Goal: Transaction & Acquisition: Purchase product/service

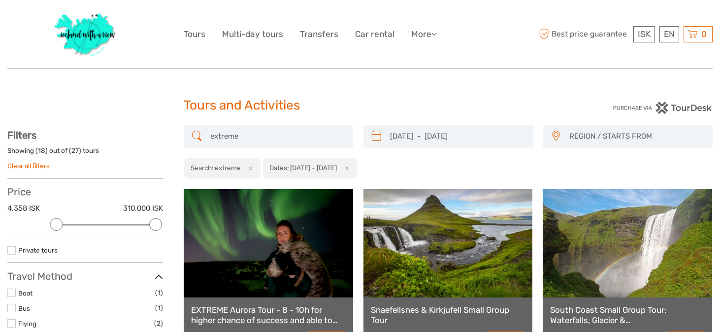
select select
click at [32, 167] on link "Clear all filters" at bounding box center [28, 166] width 42 height 8
click at [40, 165] on link "Clear all filters" at bounding box center [28, 166] width 42 height 8
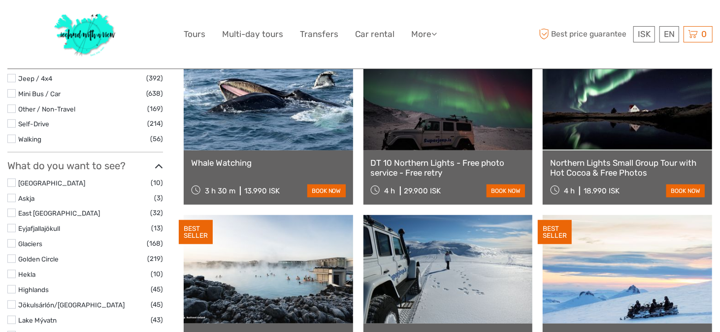
select select
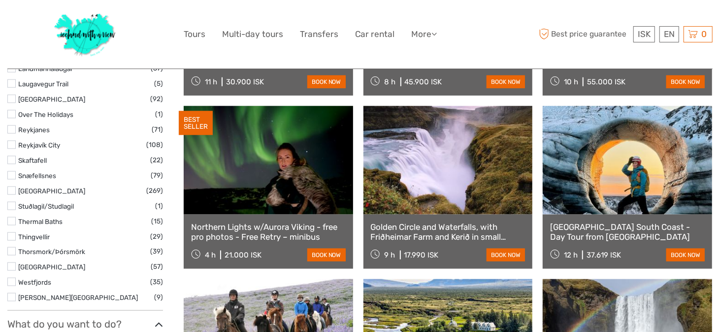
scroll to position [644, 0]
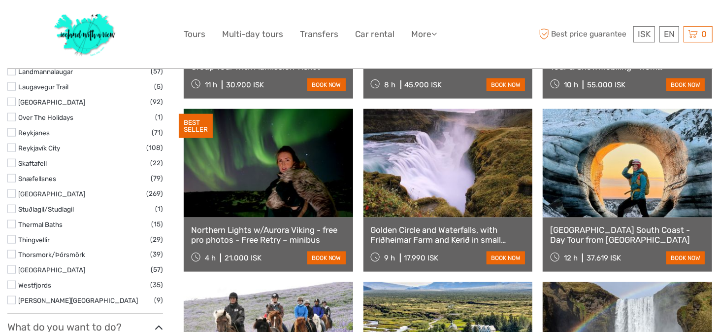
click at [13, 146] on label at bounding box center [11, 147] width 8 height 8
click at [0, 0] on input "checkbox" at bounding box center [0, 0] width 0 height 0
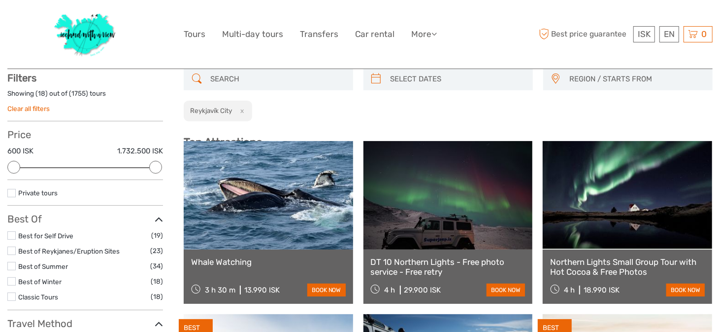
scroll to position [56, 0]
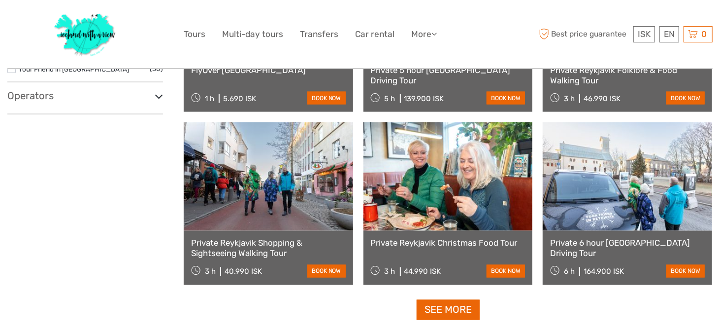
scroll to position [942, 0]
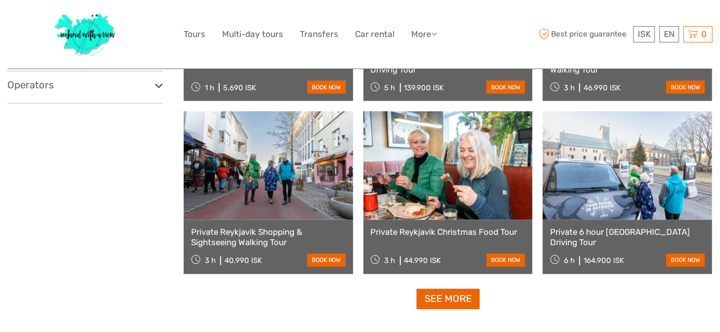
drag, startPoint x: 447, startPoint y: 297, endPoint x: 433, endPoint y: 298, distance: 14.8
click at [447, 297] on link "See more" at bounding box center [448, 299] width 63 height 20
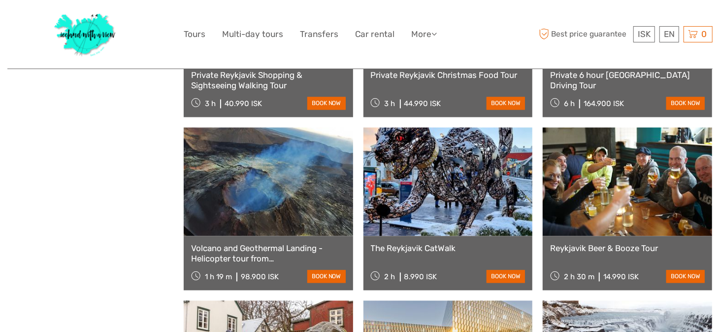
scroll to position [1164, 0]
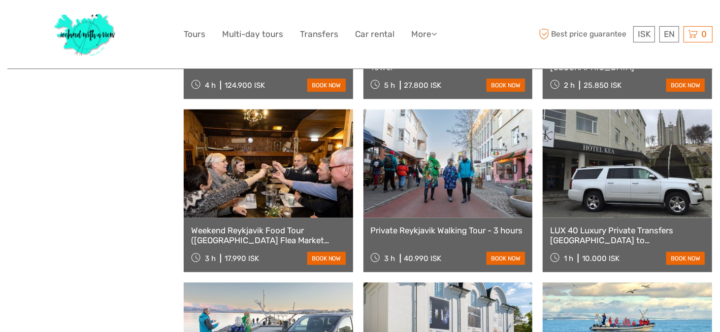
scroll to position [756, 0]
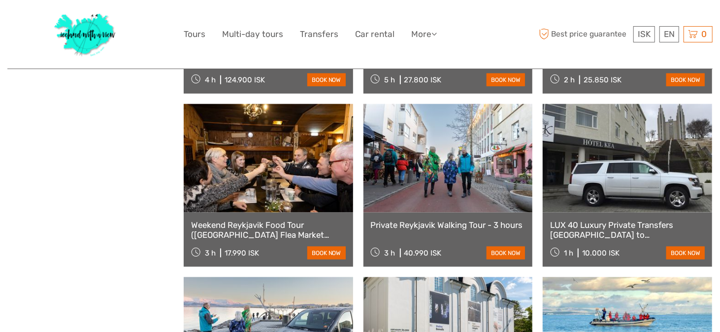
select select
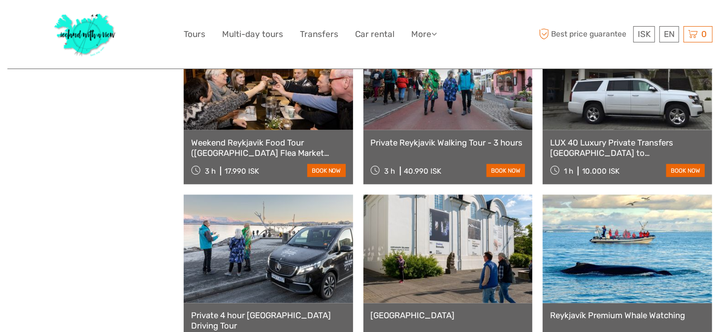
scroll to position [846, 0]
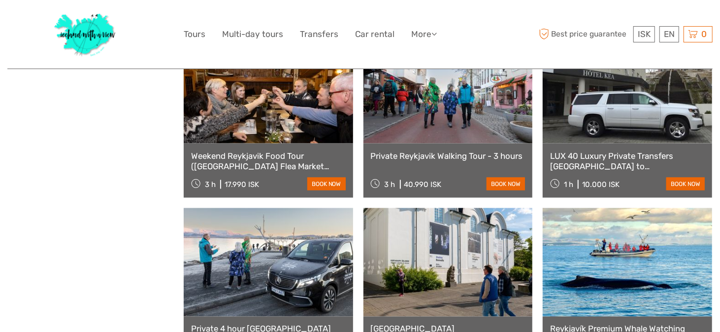
drag, startPoint x: 724, startPoint y: 46, endPoint x: 725, endPoint y: 217, distance: 171.0
click at [422, 183] on div "40.990 ISK" at bounding box center [423, 184] width 37 height 9
drag, startPoint x: 429, startPoint y: 185, endPoint x: 406, endPoint y: 184, distance: 23.2
click at [406, 184] on div "40.990 ISK" at bounding box center [423, 184] width 37 height 9
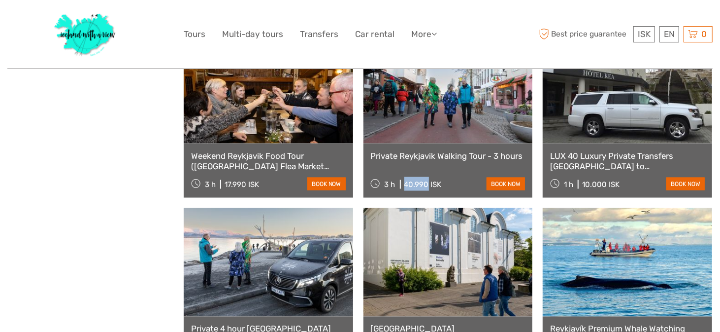
scroll to position [0, 0]
copy div "40.990"
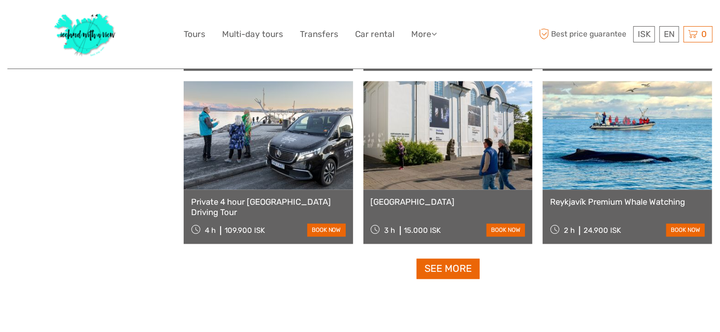
scroll to position [986, 0]
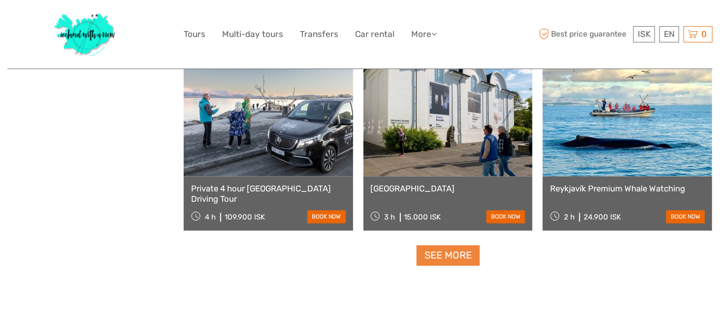
click at [464, 254] on link "See more" at bounding box center [448, 255] width 63 height 20
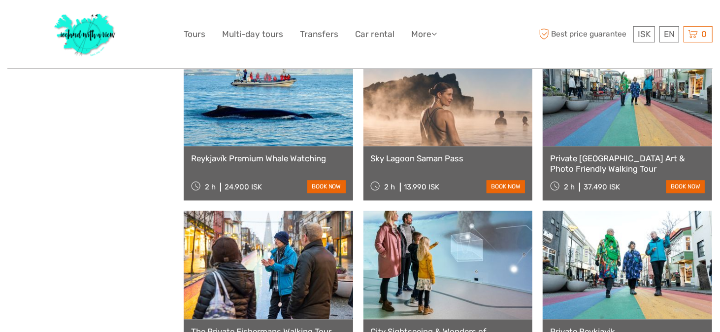
scroll to position [1192, 0]
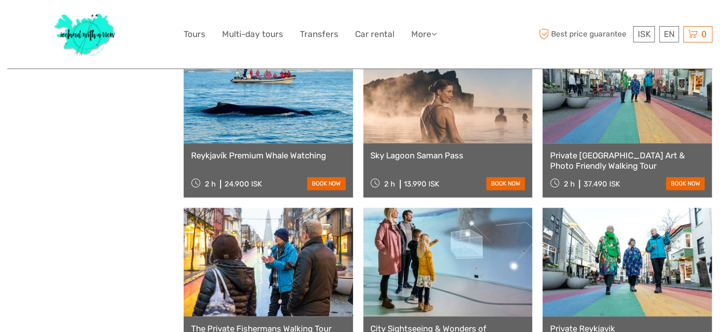
click at [60, 157] on div "Show filters Hide filters Filters Showing ( 36 ) out of ( 108 ) tours Clear all…" at bounding box center [95, 22] width 176 height 2179
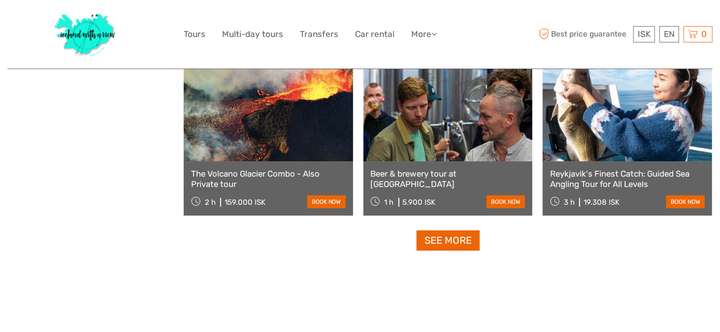
scroll to position [2040, 0]
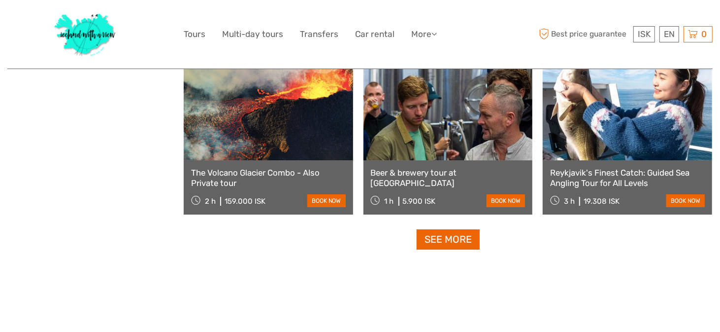
click at [435, 238] on link "See more" at bounding box center [448, 239] width 63 height 20
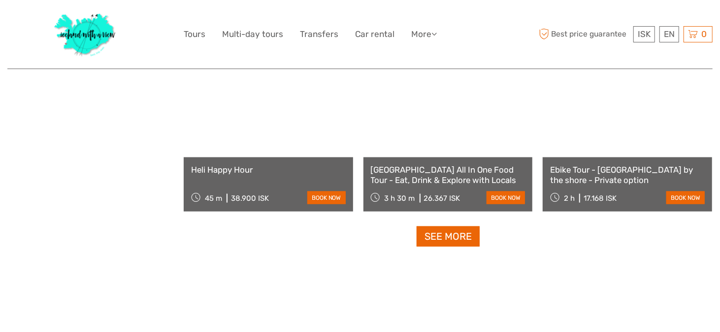
scroll to position [3088, 0]
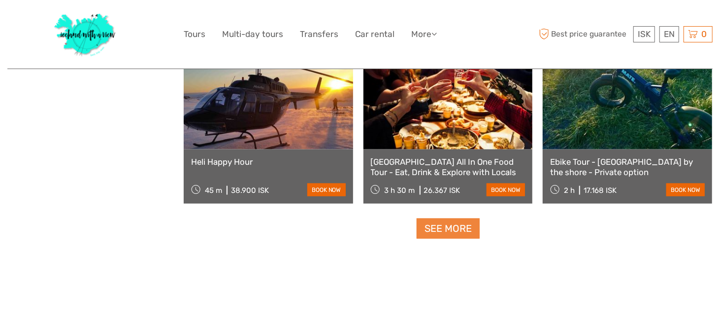
click at [440, 234] on link "See more" at bounding box center [448, 228] width 63 height 20
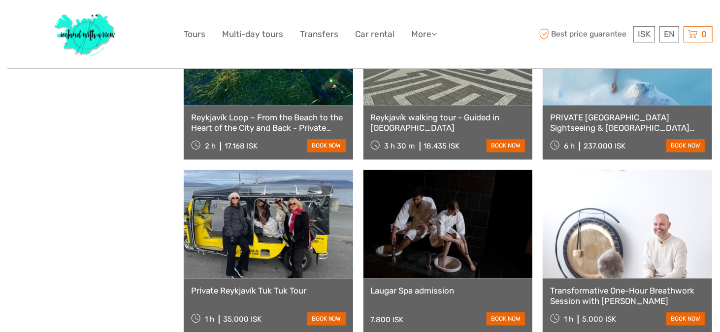
scroll to position [3479, 0]
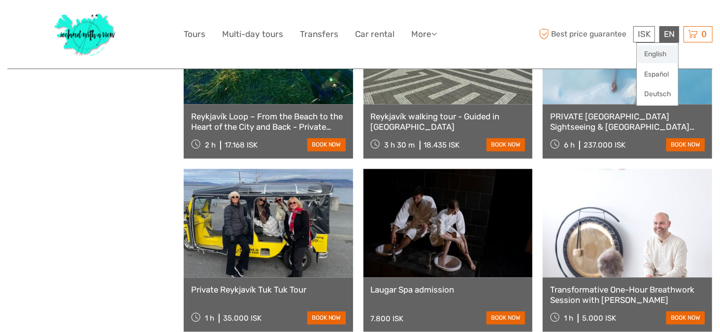
click at [668, 55] on link "English" at bounding box center [657, 54] width 41 height 18
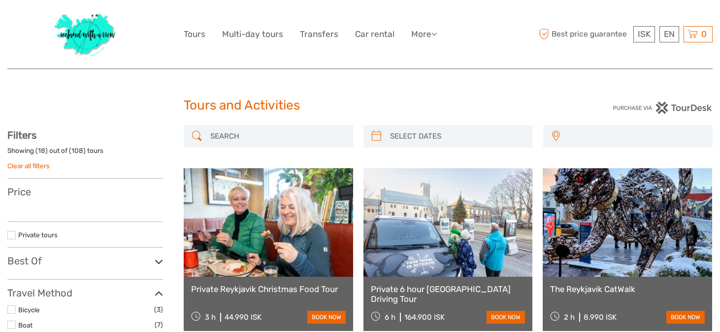
select select
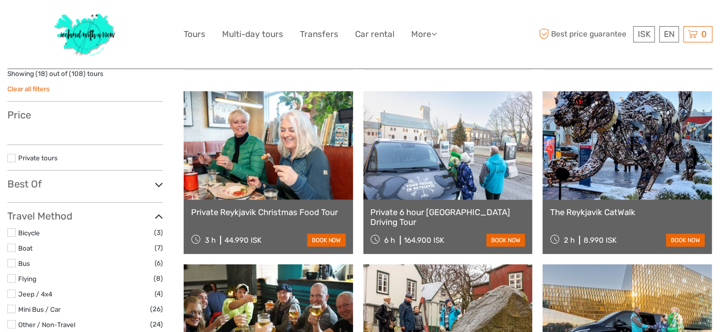
scroll to position [77, 0]
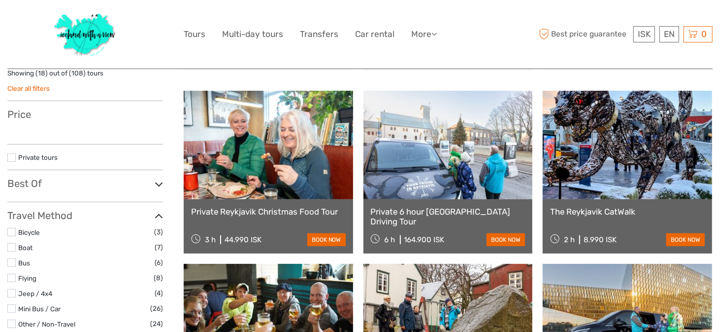
select select
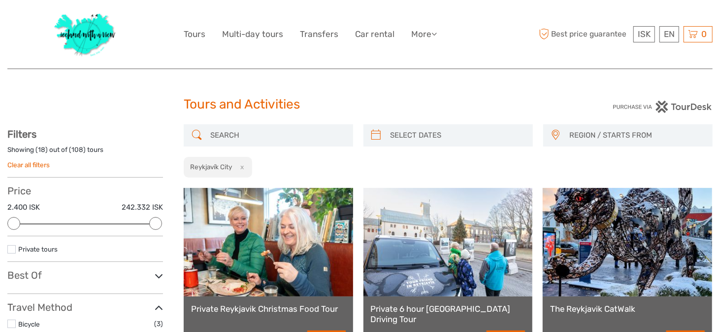
scroll to position [0, 0]
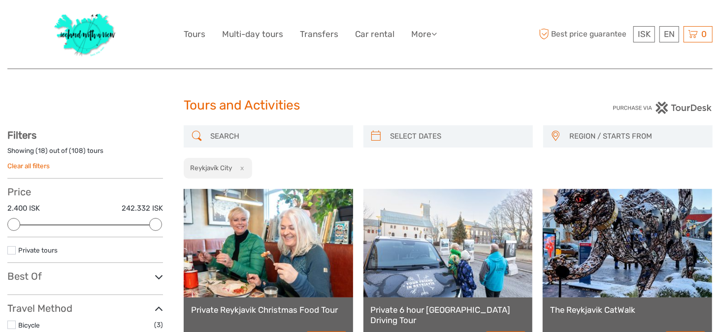
type input "07/09/2025"
click at [404, 132] on input "search" at bounding box center [457, 136] width 142 height 17
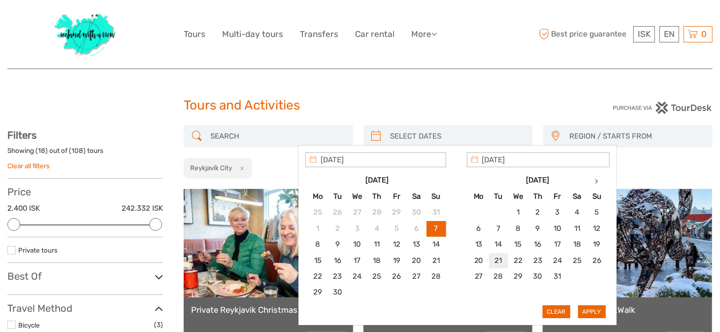
type input "21/10/2025"
type input "19/10/2025"
type input "26/10/2025"
type input "19/10/2025"
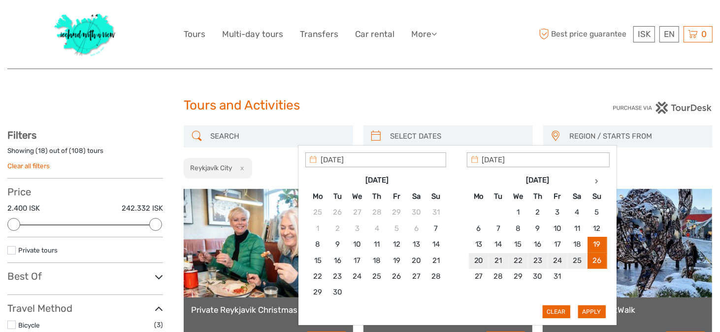
click at [328, 157] on input "19/10/2025" at bounding box center [376, 159] width 141 height 15
click at [587, 307] on button "Apply" at bounding box center [593, 311] width 28 height 13
type input "19/10/2025 - 26/10/2025"
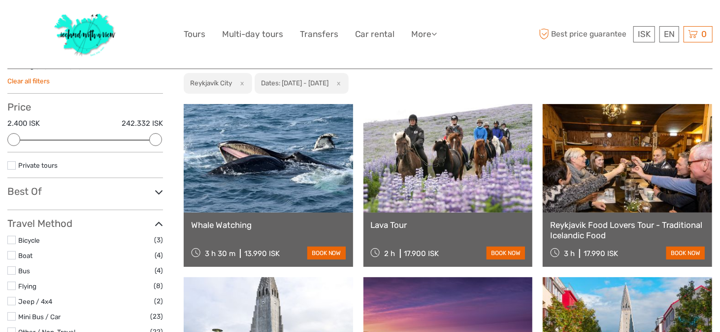
scroll to position [54, 0]
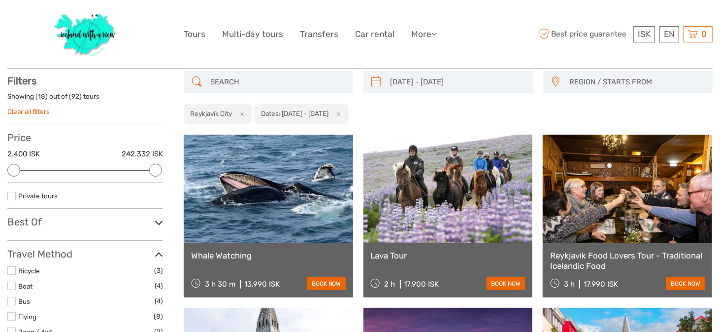
click at [161, 221] on icon at bounding box center [159, 222] width 8 height 13
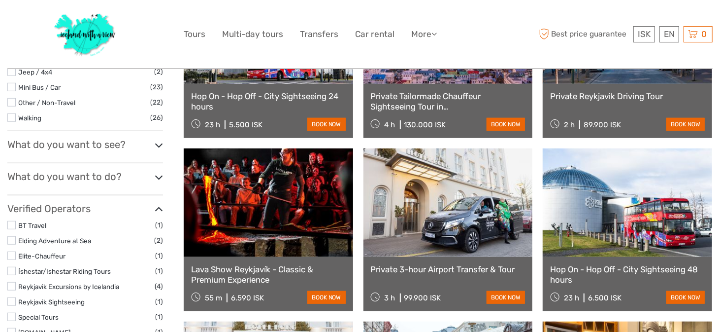
scroll to position [388, 0]
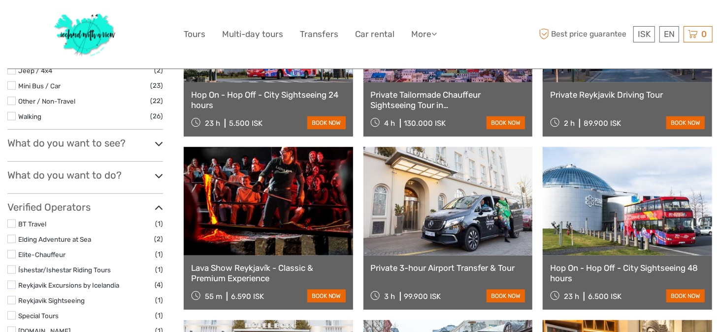
click at [158, 140] on icon at bounding box center [159, 143] width 8 height 13
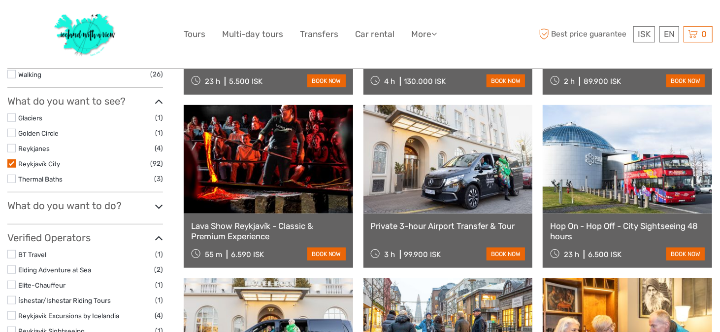
scroll to position [476, 0]
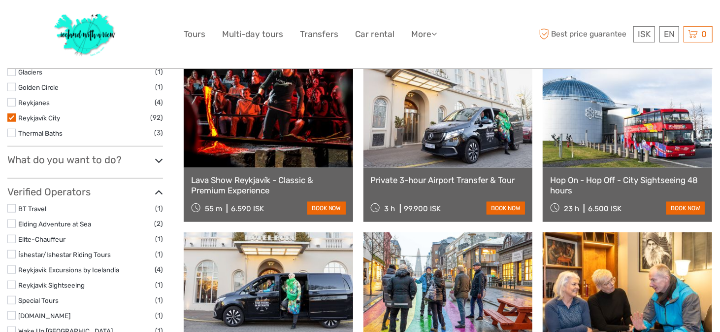
click at [158, 156] on icon at bounding box center [159, 160] width 8 height 13
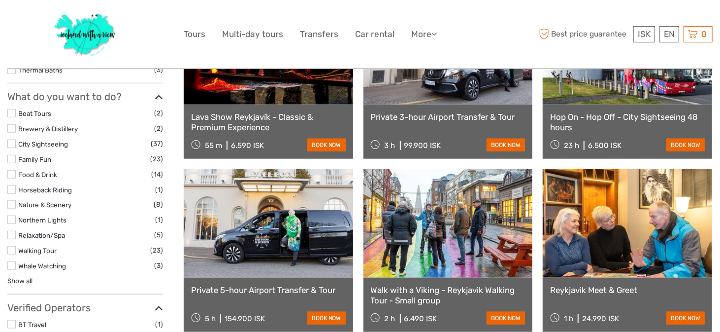
scroll to position [539, 0]
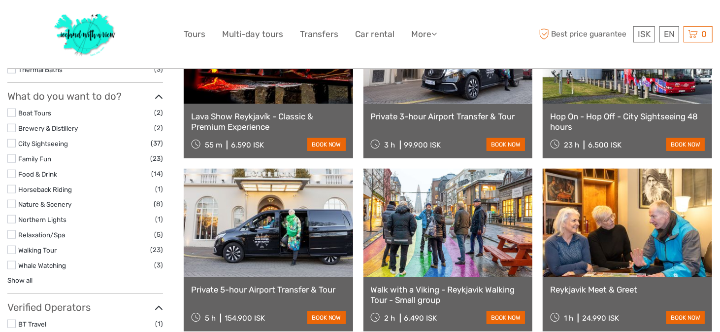
drag, startPoint x: 13, startPoint y: 247, endPoint x: 21, endPoint y: 247, distance: 8.4
click at [13, 247] on label at bounding box center [11, 249] width 8 height 8
click at [0, 0] on input "checkbox" at bounding box center [0, 0] width 0 height 0
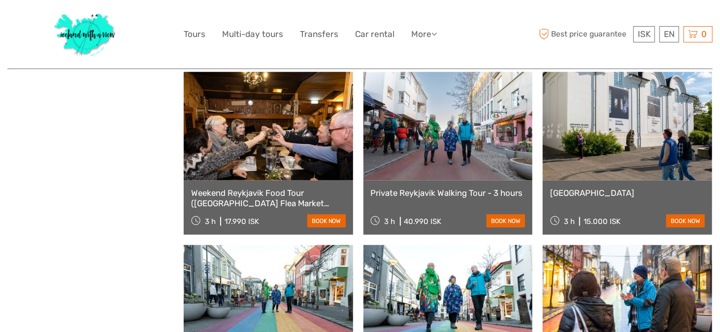
scroll to position [653, 0]
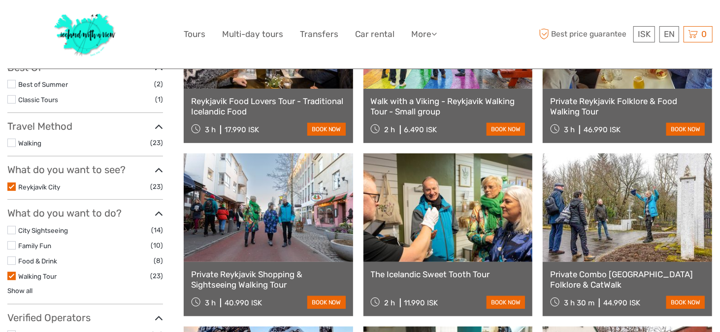
scroll to position [237, 0]
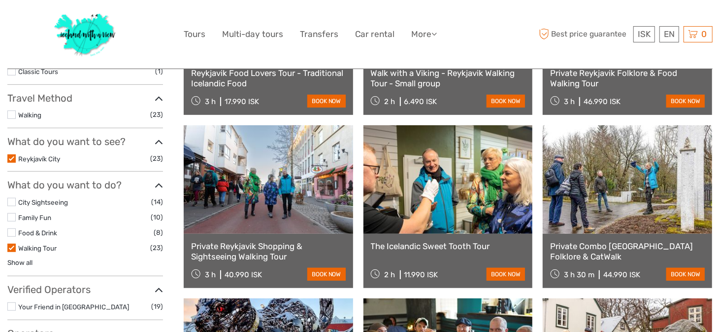
click at [10, 247] on label at bounding box center [11, 247] width 8 height 8
click at [0, 0] on input "checkbox" at bounding box center [0, 0] width 0 height 0
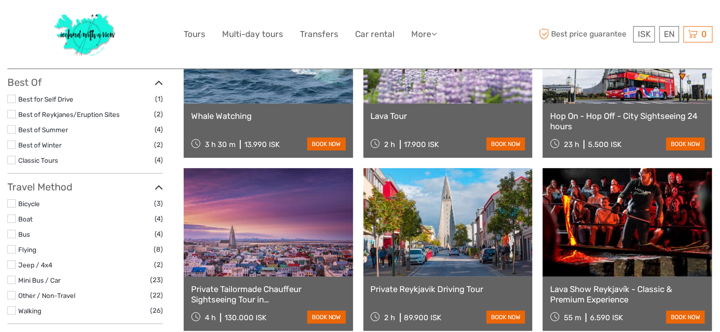
scroll to position [162, 0]
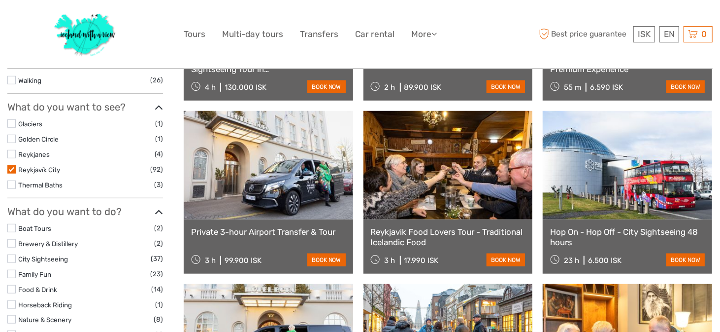
drag, startPoint x: 13, startPoint y: 169, endPoint x: 33, endPoint y: 170, distance: 19.8
click at [13, 169] on label at bounding box center [11, 169] width 8 height 8
click at [0, 0] on input "checkbox" at bounding box center [0, 0] width 0 height 0
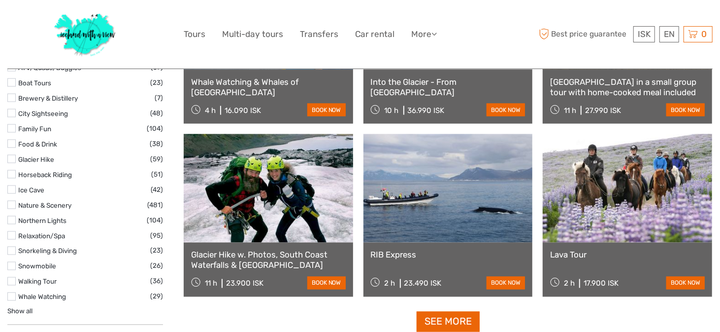
scroll to position [920, 0]
click at [12, 186] on label at bounding box center [11, 189] width 8 height 8
click at [0, 0] on input "checkbox" at bounding box center [0, 0] width 0 height 0
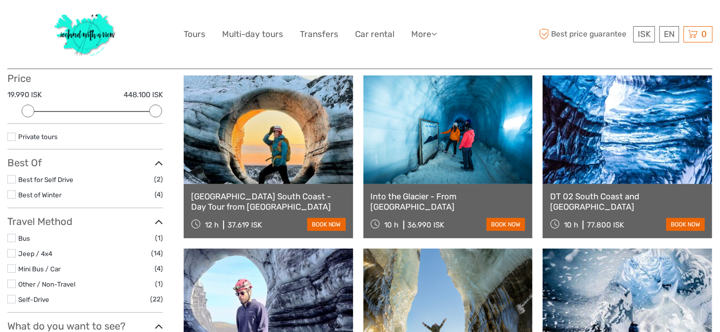
scroll to position [118, 0]
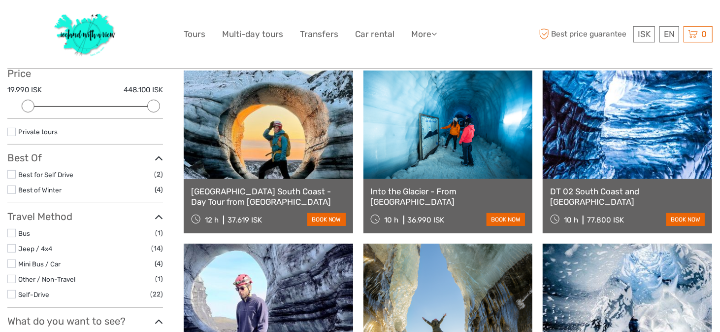
drag, startPoint x: 156, startPoint y: 104, endPoint x: 122, endPoint y: 103, distance: 34.0
click at [147, 103] on div at bounding box center [153, 106] width 13 height 13
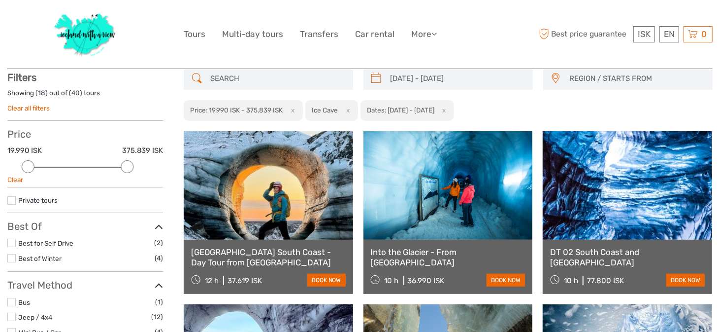
scroll to position [56, 0]
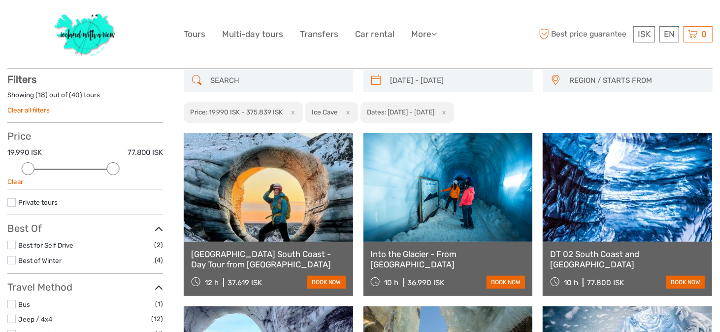
drag, startPoint x: 124, startPoint y: 165, endPoint x: 104, endPoint y: 165, distance: 20.2
click at [104, 165] on div "Price 19.990 ISK 77.800 ISK Clear" at bounding box center [85, 159] width 156 height 59
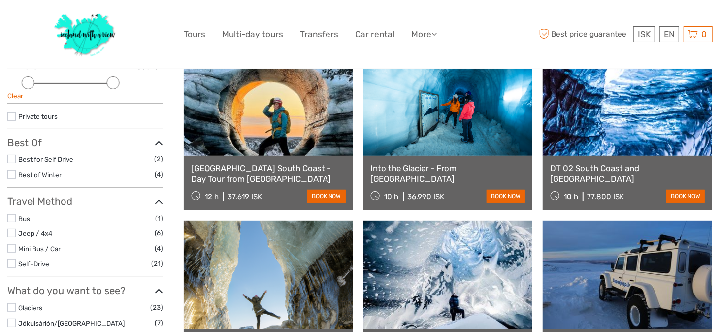
scroll to position [142, 0]
click at [444, 160] on div "Into the Glacier - From Reykjavík 10 h 36.990 ISK book now" at bounding box center [449, 182] width 170 height 54
click at [456, 120] on link at bounding box center [449, 101] width 170 height 108
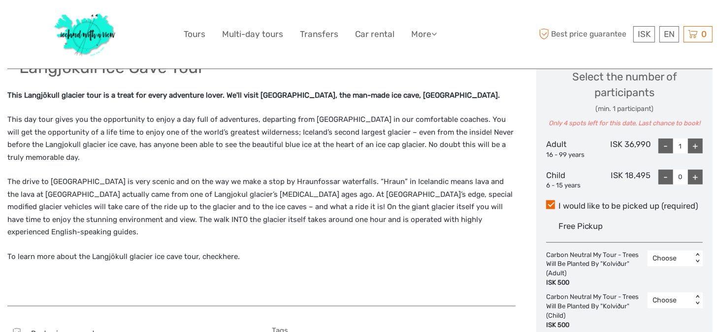
scroll to position [443, 0]
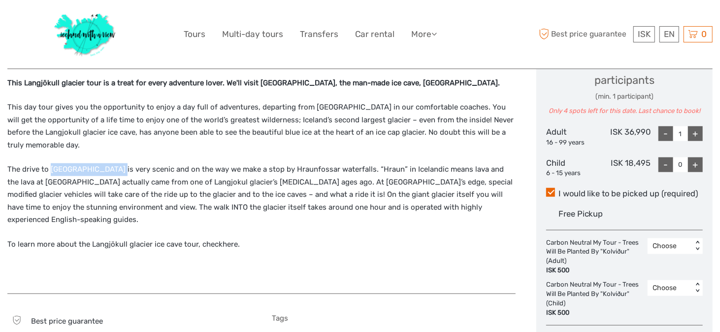
drag, startPoint x: 110, startPoint y: 167, endPoint x: 50, endPoint y: 167, distance: 60.1
click at [50, 167] on p "The drive to [GEOGRAPHIC_DATA] is very scenic and on the way we make a stop by …" at bounding box center [261, 194] width 509 height 63
copy p "Langjokull glacier"
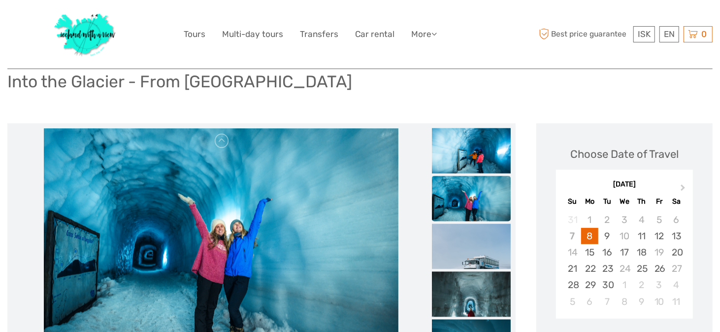
scroll to position [0, 0]
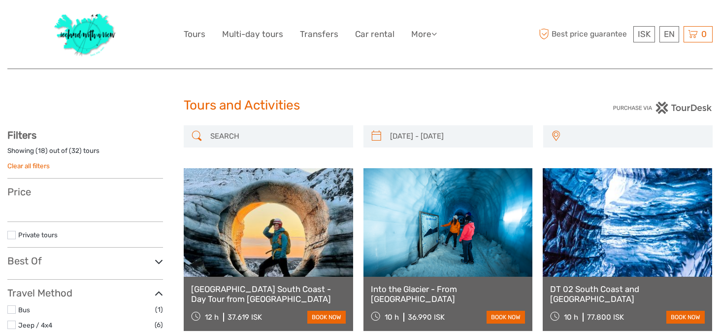
select select
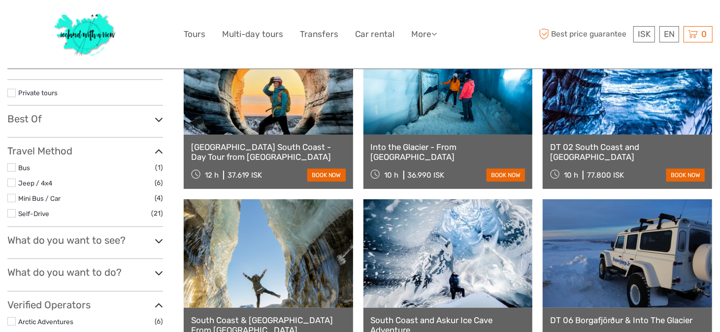
type input "18/10/2025 - 25/10/2025"
select select
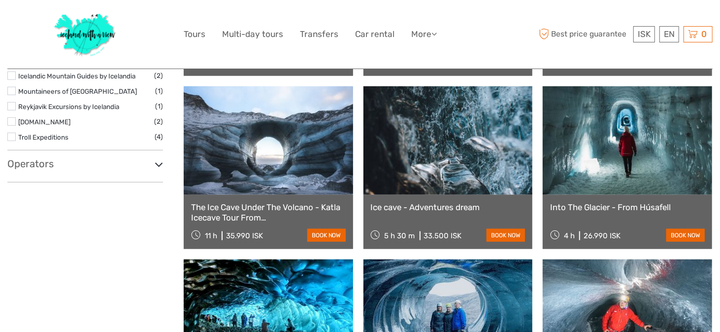
scroll to position [452, 0]
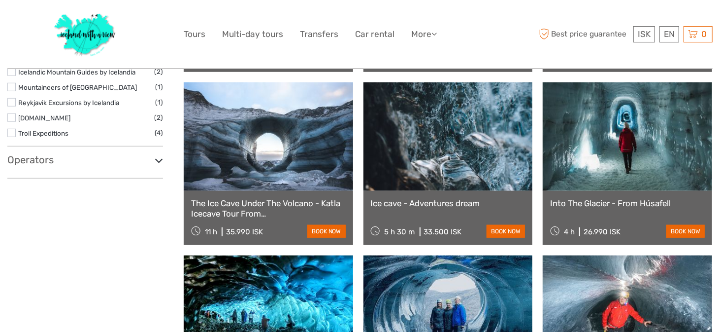
click at [636, 174] on link at bounding box center [628, 136] width 170 height 108
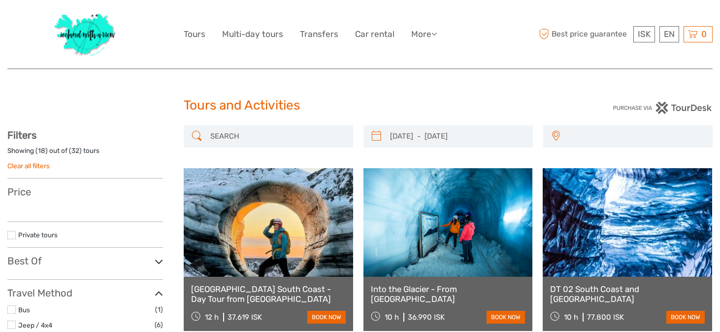
select select
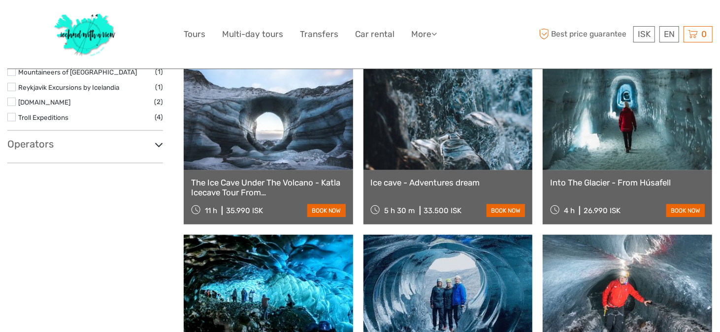
select select
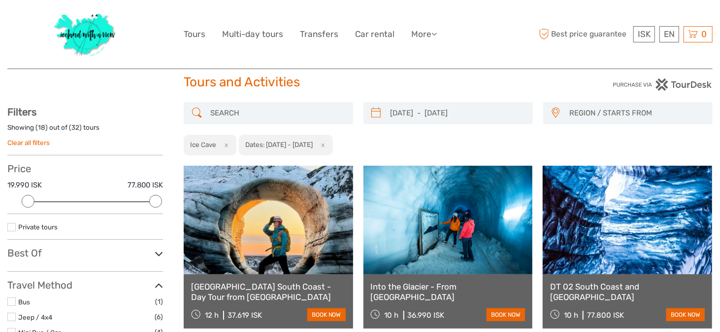
scroll to position [0, 0]
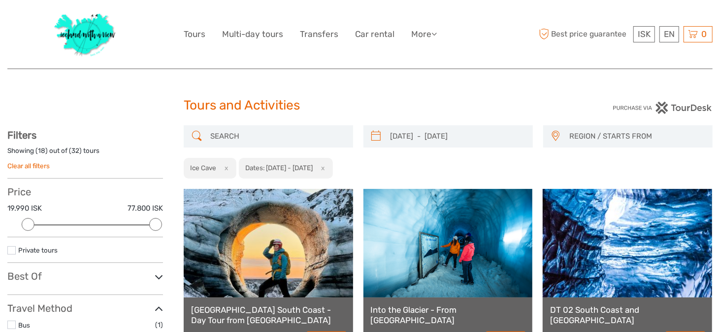
click at [243, 138] on input "search" at bounding box center [277, 136] width 142 height 17
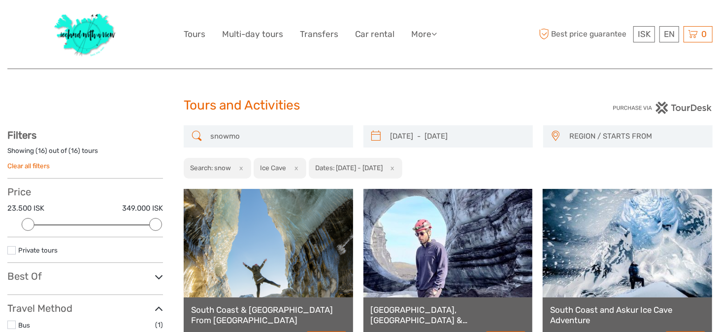
scroll to position [56, 0]
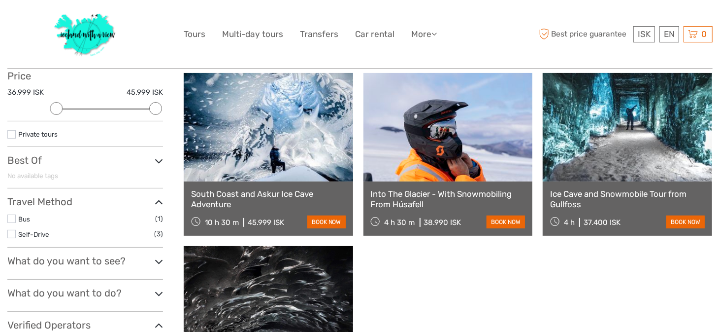
scroll to position [103, 0]
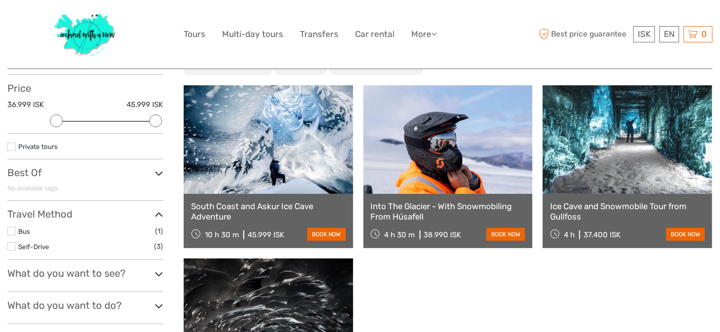
type input "snowmobile"
click at [447, 203] on link "Into The Glacier - With Snowmobiling From Húsafell" at bounding box center [448, 211] width 155 height 20
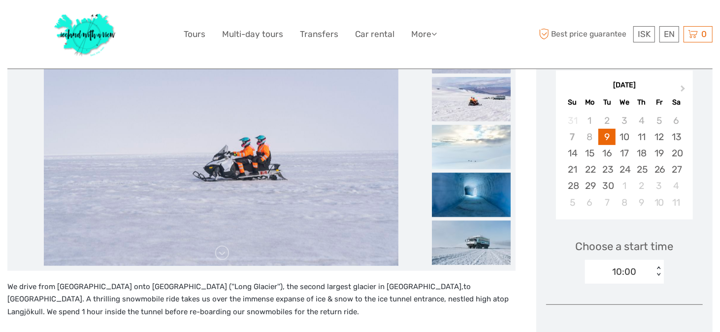
scroll to position [168, 0]
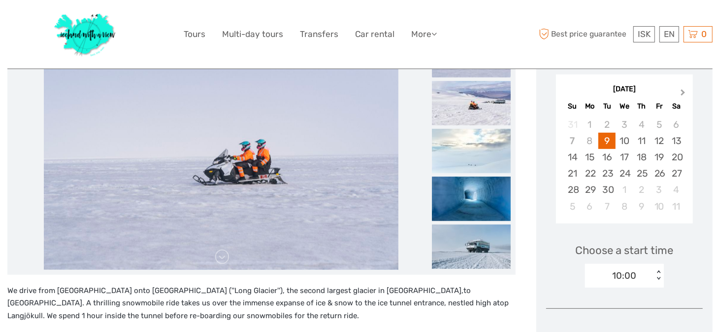
click at [683, 90] on span "Next Month" at bounding box center [683, 94] width 0 height 14
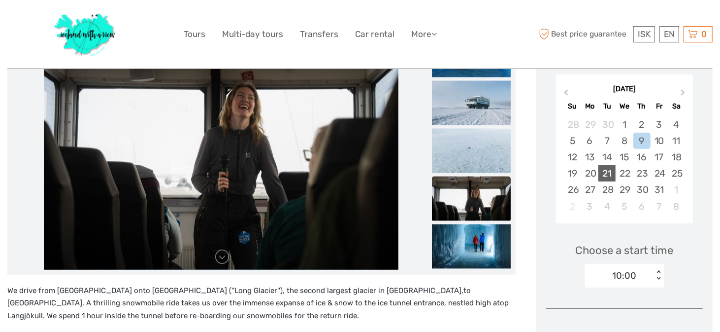
click at [611, 174] on div "21" at bounding box center [607, 173] width 17 height 16
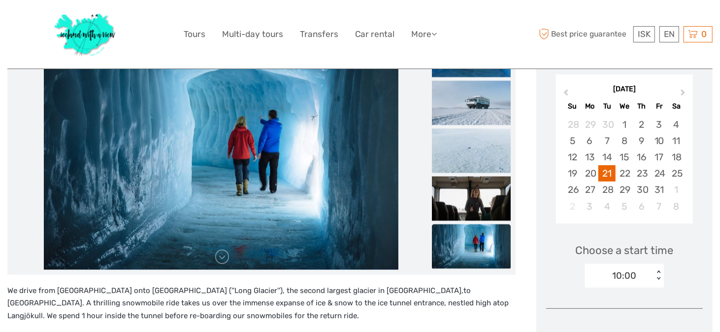
click at [660, 276] on div "10:00 < >" at bounding box center [624, 276] width 79 height 24
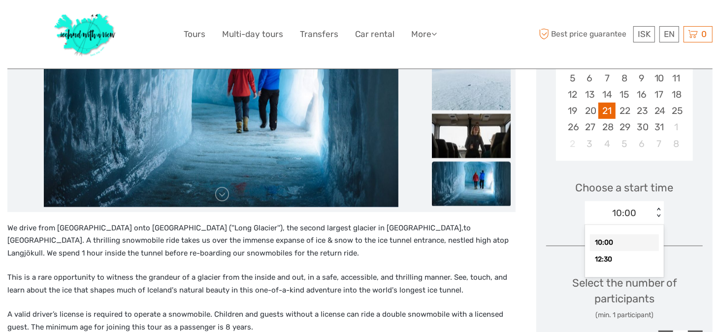
scroll to position [267, 0]
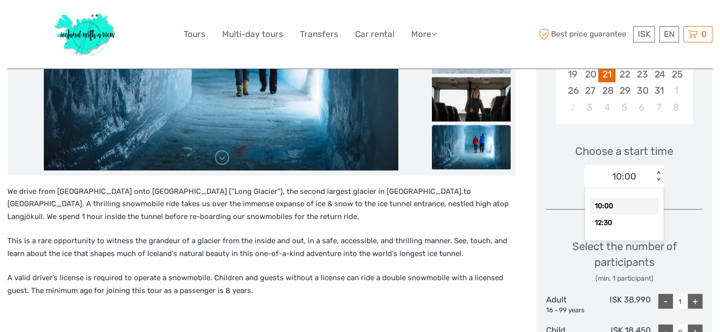
click at [630, 203] on div "10:00" at bounding box center [624, 206] width 69 height 17
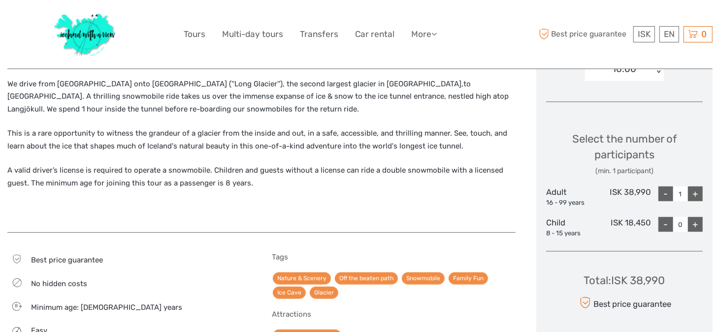
scroll to position [377, 0]
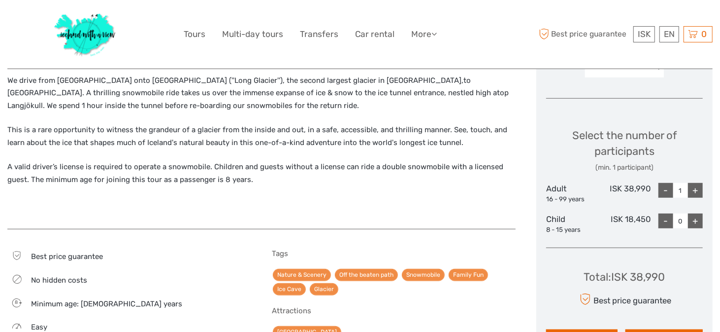
click at [694, 189] on div "+" at bounding box center [695, 190] width 15 height 15
type input "2"
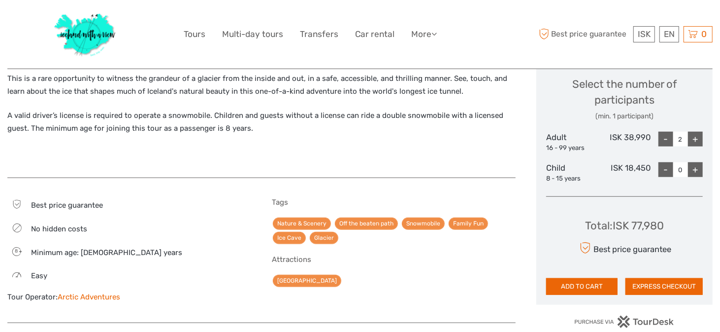
scroll to position [440, 0]
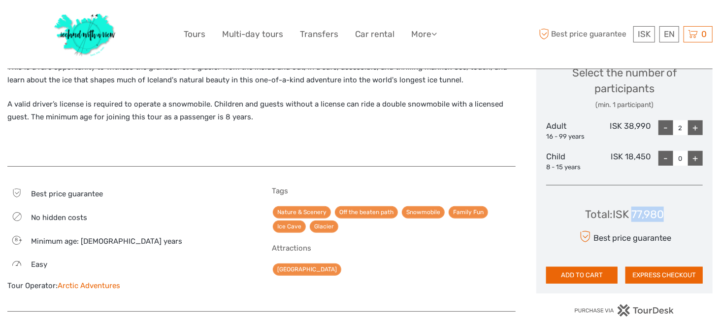
drag, startPoint x: 667, startPoint y: 214, endPoint x: 633, endPoint y: 217, distance: 33.6
click at [633, 217] on div "Total : ISK 77,980 Best price guarantee ADD TO CART EXPRESS CHECKOUT" at bounding box center [624, 238] width 157 height 90
copy div "77,980"
